Goal: Task Accomplishment & Management: Use online tool/utility

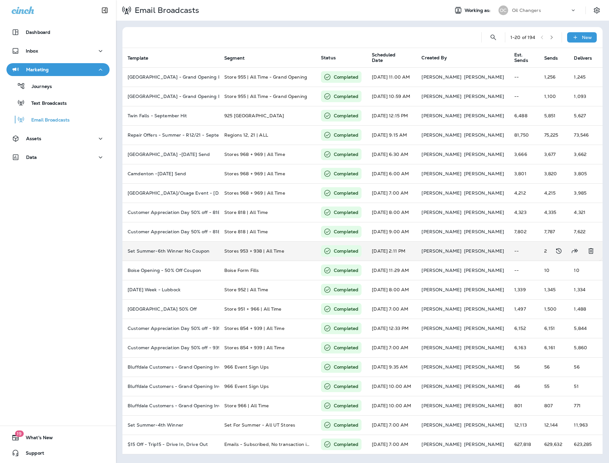
scroll to position [0, 0]
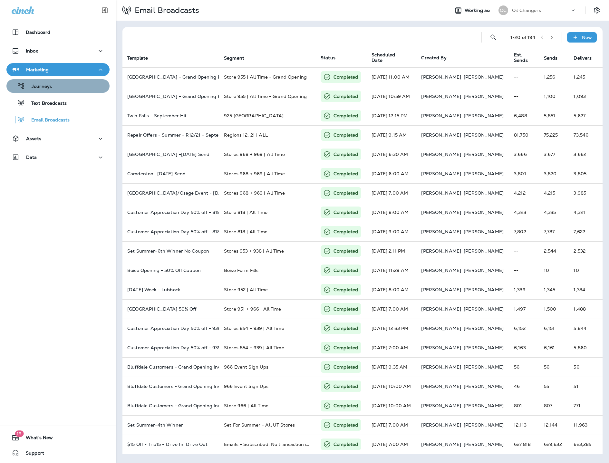
click at [49, 86] on p "Journeys" at bounding box center [38, 87] width 27 height 6
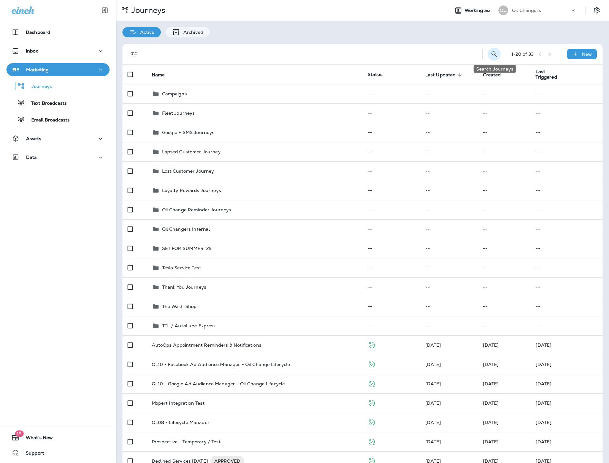
click at [494, 52] on icon "Search Journeys" at bounding box center [495, 54] width 8 height 8
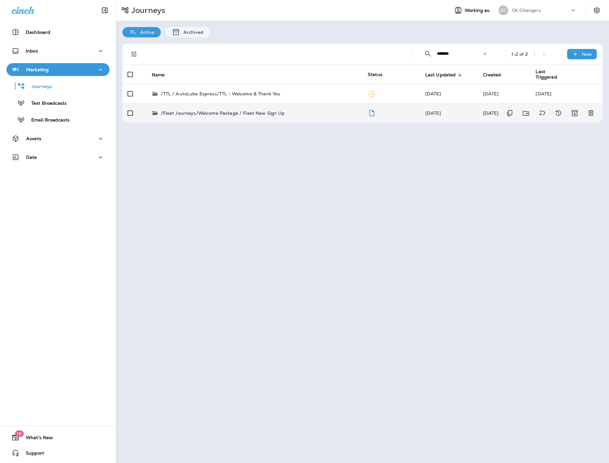
type input "*******"
click at [250, 115] on p "/Fleet Journeys/Welcome Package / Fleet New Sign Up" at bounding box center [223, 113] width 124 height 6
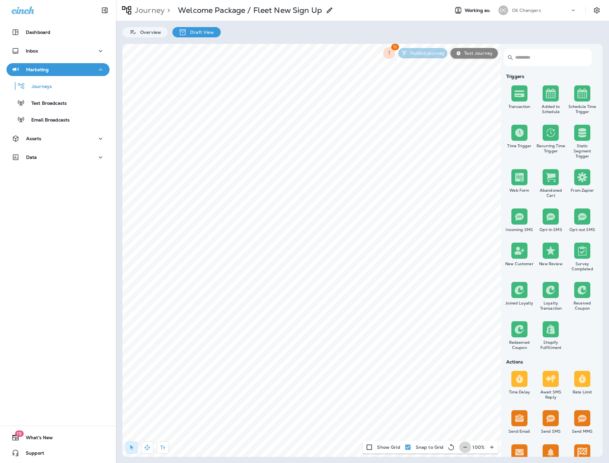
click at [465, 449] on icon "button" at bounding box center [465, 447] width 7 height 6
click at [465, 449] on icon "button" at bounding box center [467, 447] width 7 height 6
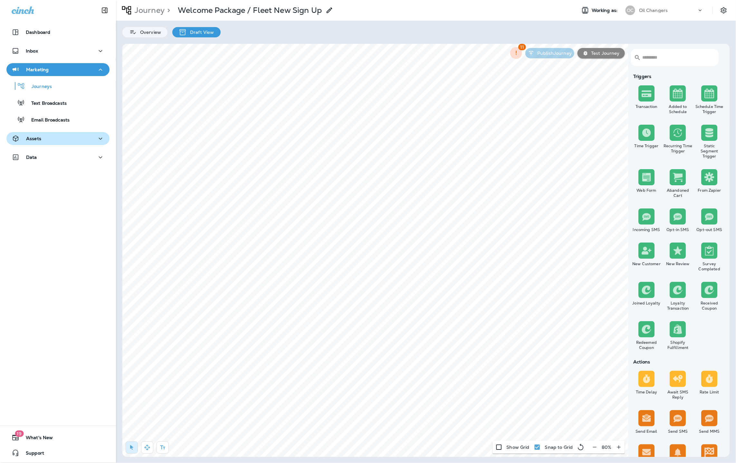
click at [48, 138] on div "Assets" at bounding box center [58, 139] width 93 height 8
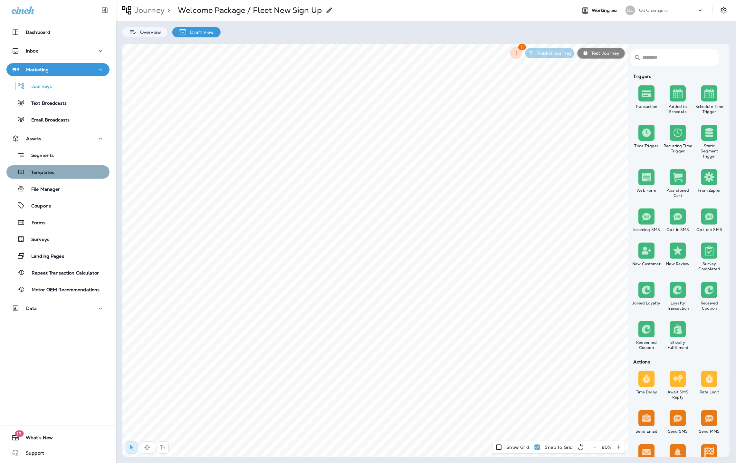
click at [51, 171] on p "Templates" at bounding box center [39, 173] width 29 height 6
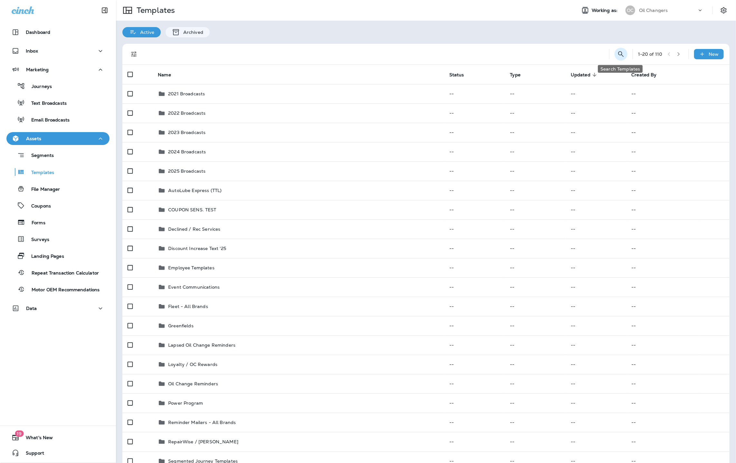
click at [609, 53] on icon "Search Templates" at bounding box center [622, 54] width 8 height 8
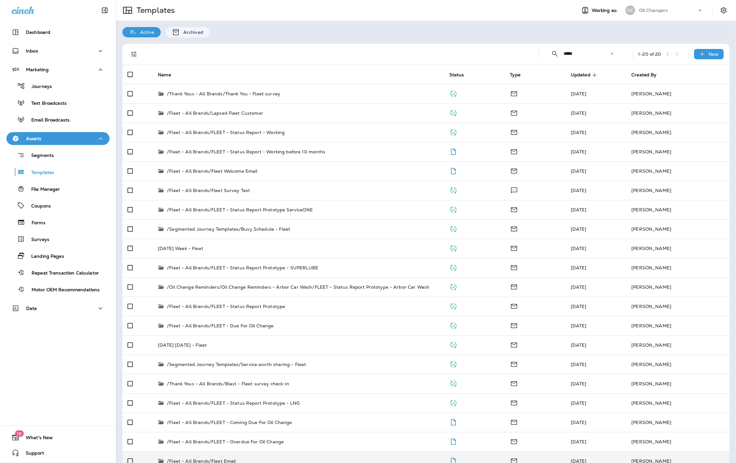
type input "*****"
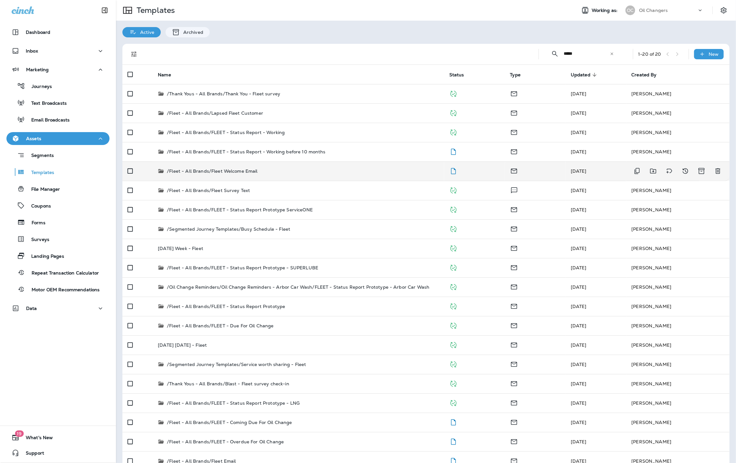
click at [256, 171] on p "/Fleet - All Brands/Fleet Welcome Email" at bounding box center [212, 171] width 91 height 6
